Goal: Transaction & Acquisition: Purchase product/service

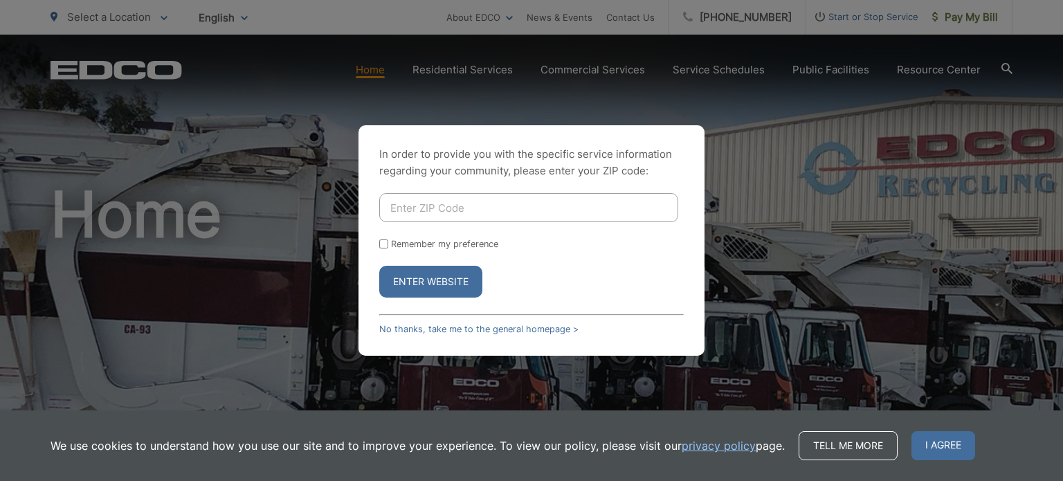
click at [542, 206] on input "Enter ZIP Code" at bounding box center [528, 207] width 299 height 29
type input "92026"
click at [451, 282] on button "Enter Website" at bounding box center [430, 282] width 103 height 32
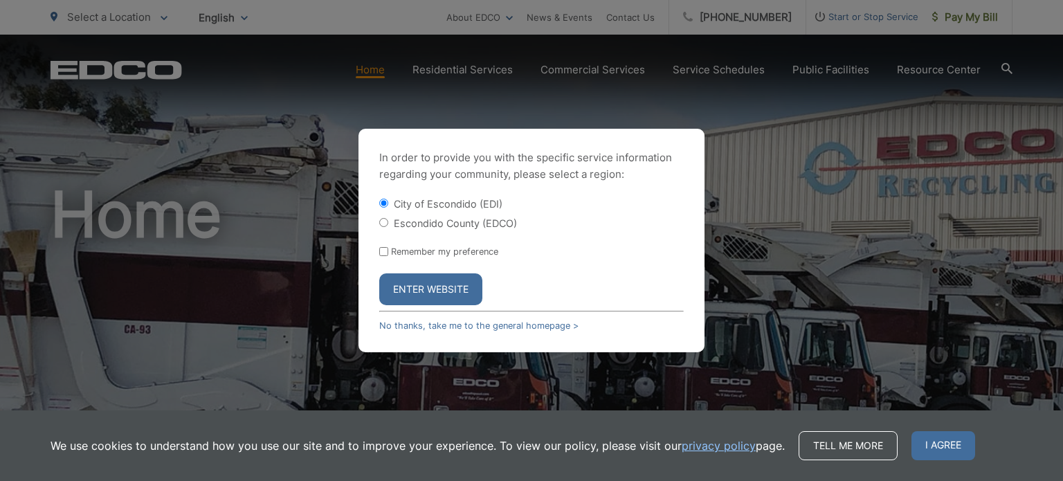
click at [382, 221] on input "Escondido County (EDCO)" at bounding box center [383, 222] width 9 height 9
radio input "true"
click at [442, 288] on button "Enter Website" at bounding box center [430, 289] width 103 height 32
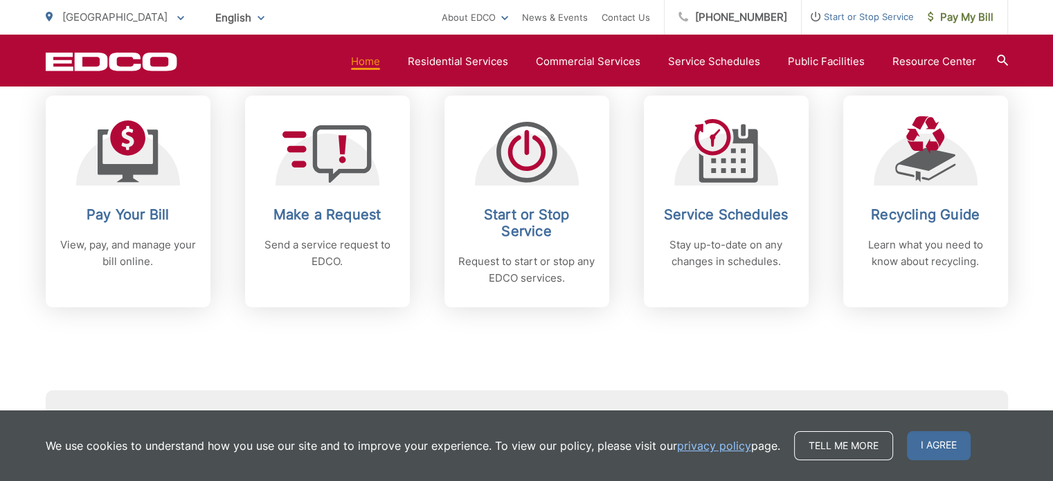
scroll to position [623, 0]
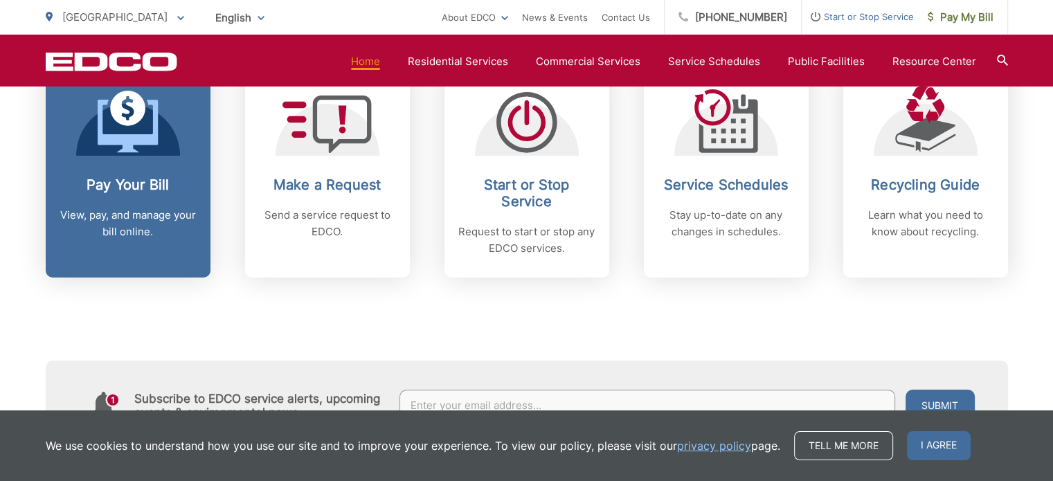
click at [129, 185] on h2 "Pay Your Bill" at bounding box center [128, 185] width 137 height 17
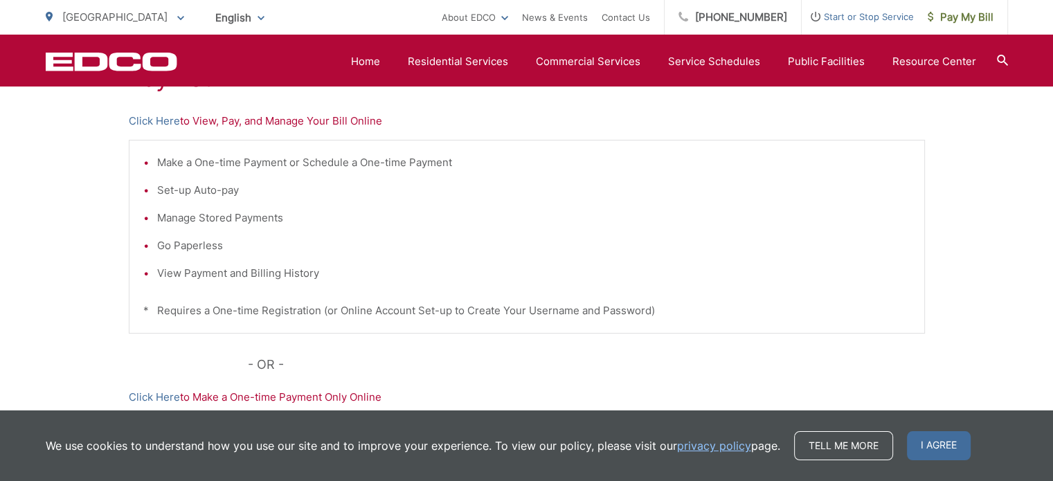
scroll to position [295, 0]
click at [201, 191] on li "Set-up Auto-pay" at bounding box center [533, 191] width 753 height 17
click at [280, 124] on p "Click Here to View, Pay, and Manage Your Bill Online" at bounding box center [527, 122] width 796 height 17
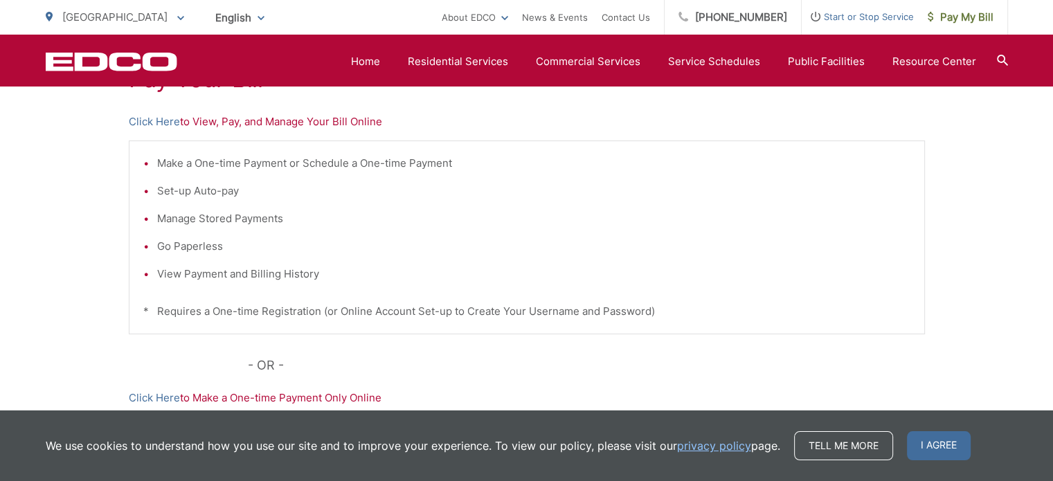
click at [211, 122] on p "Click Here to View, Pay, and Manage Your Bill Online" at bounding box center [527, 122] width 796 height 17
click at [176, 123] on link "Click Here" at bounding box center [154, 122] width 51 height 17
click at [163, 124] on link "Click Here" at bounding box center [154, 122] width 51 height 17
